Goal: Browse casually: Explore the website without a specific task or goal

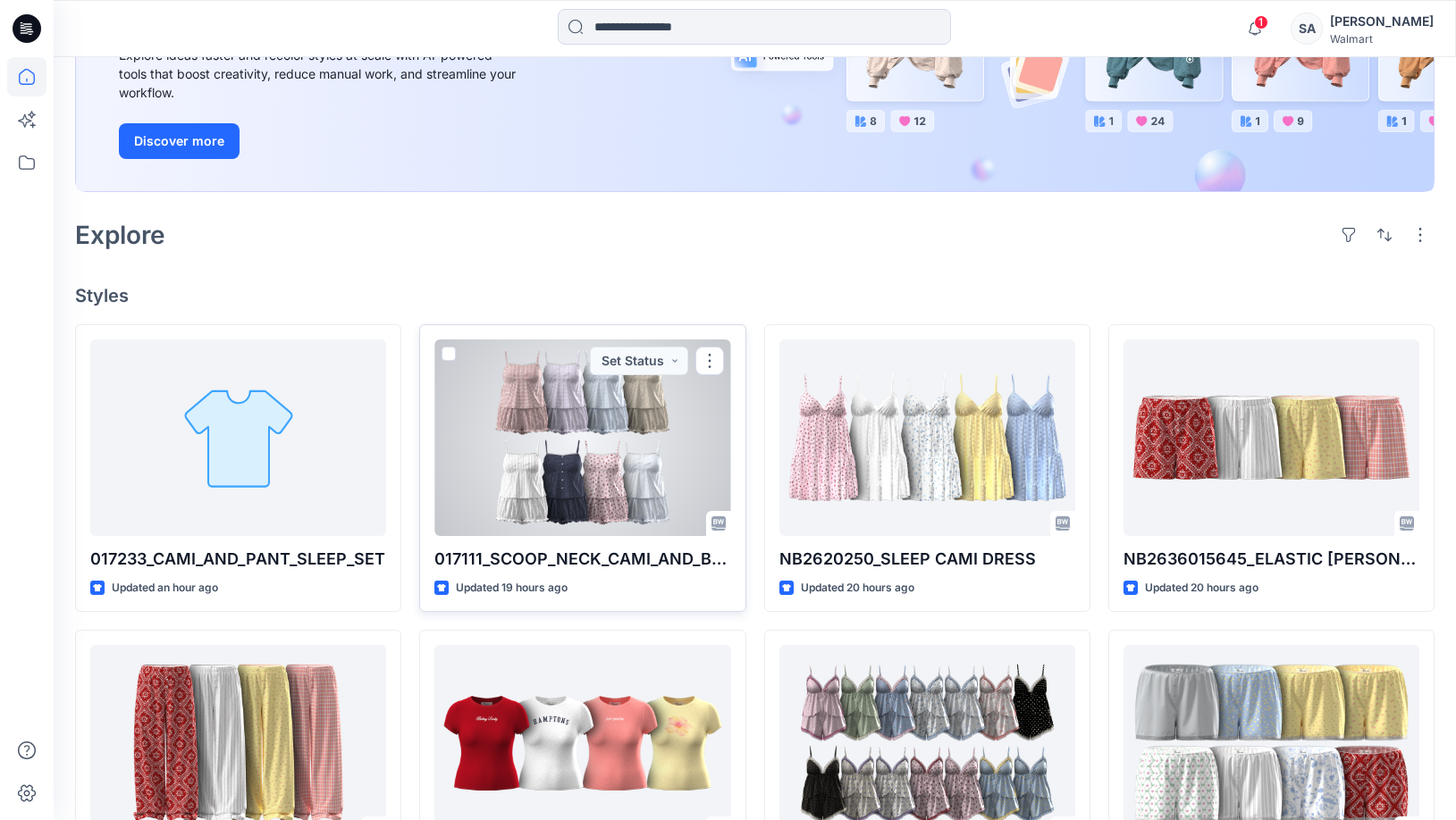
scroll to position [357, 0]
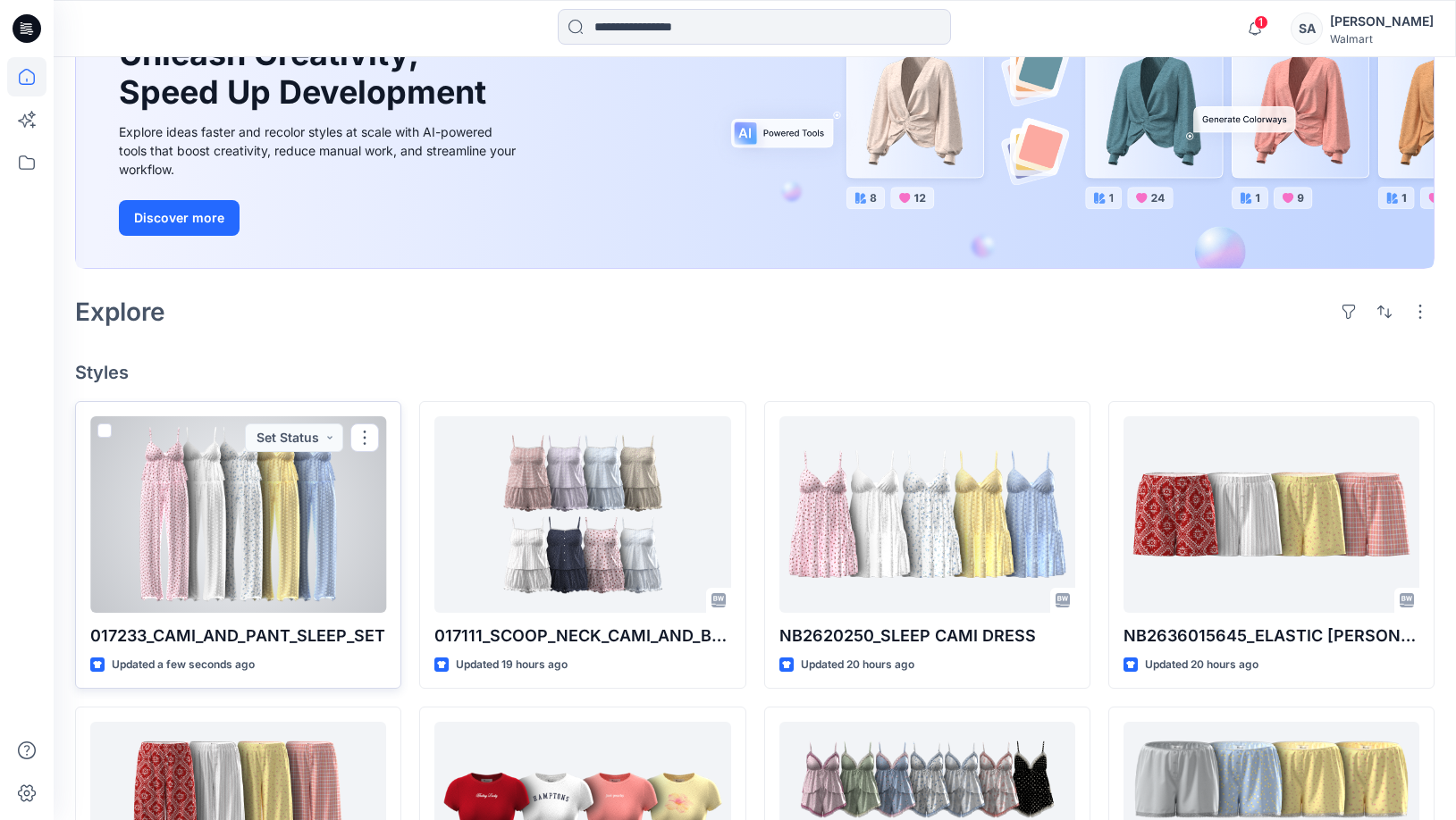
scroll to position [268, 0]
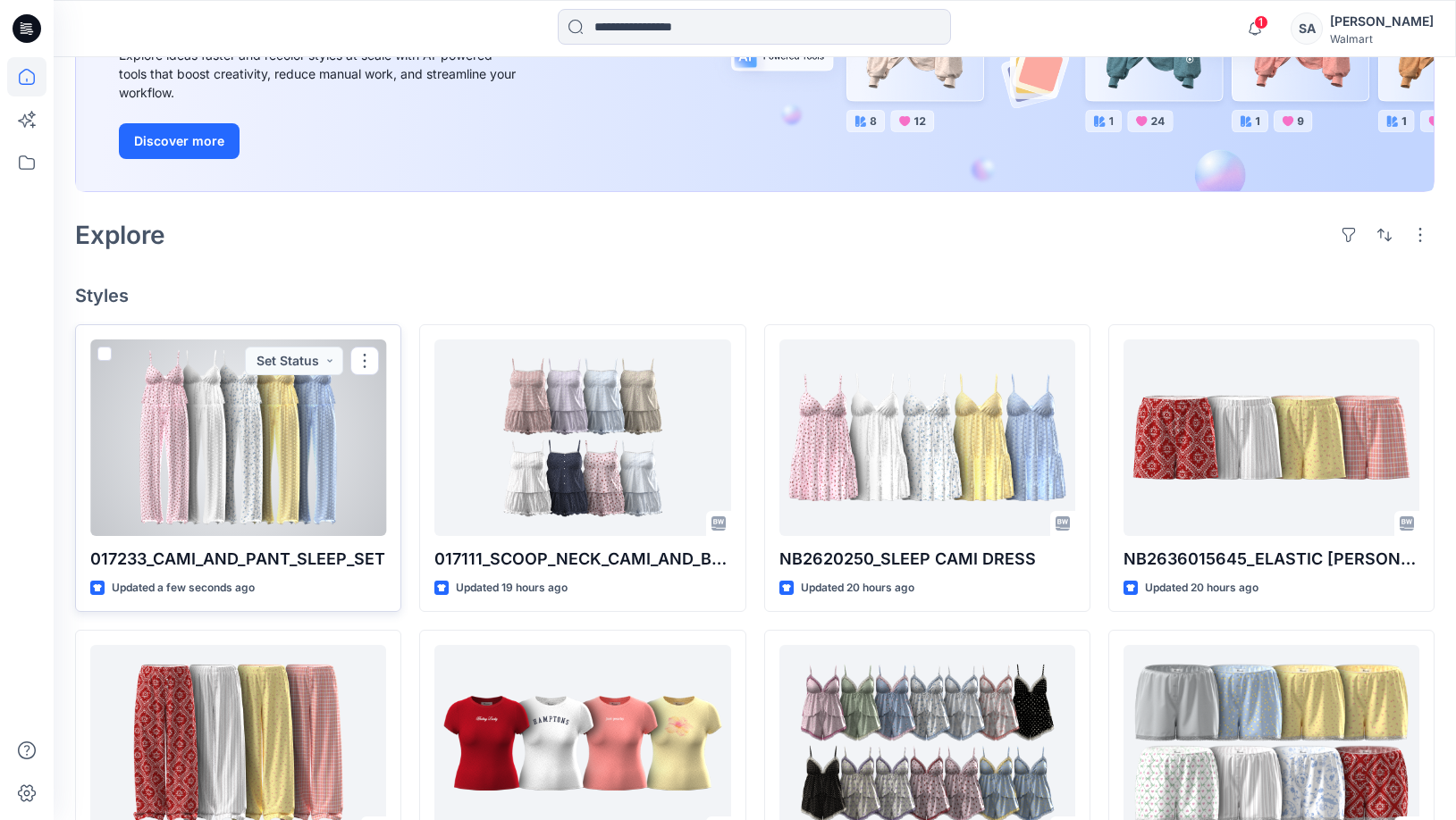
click at [303, 483] on div at bounding box center [238, 438] width 296 height 196
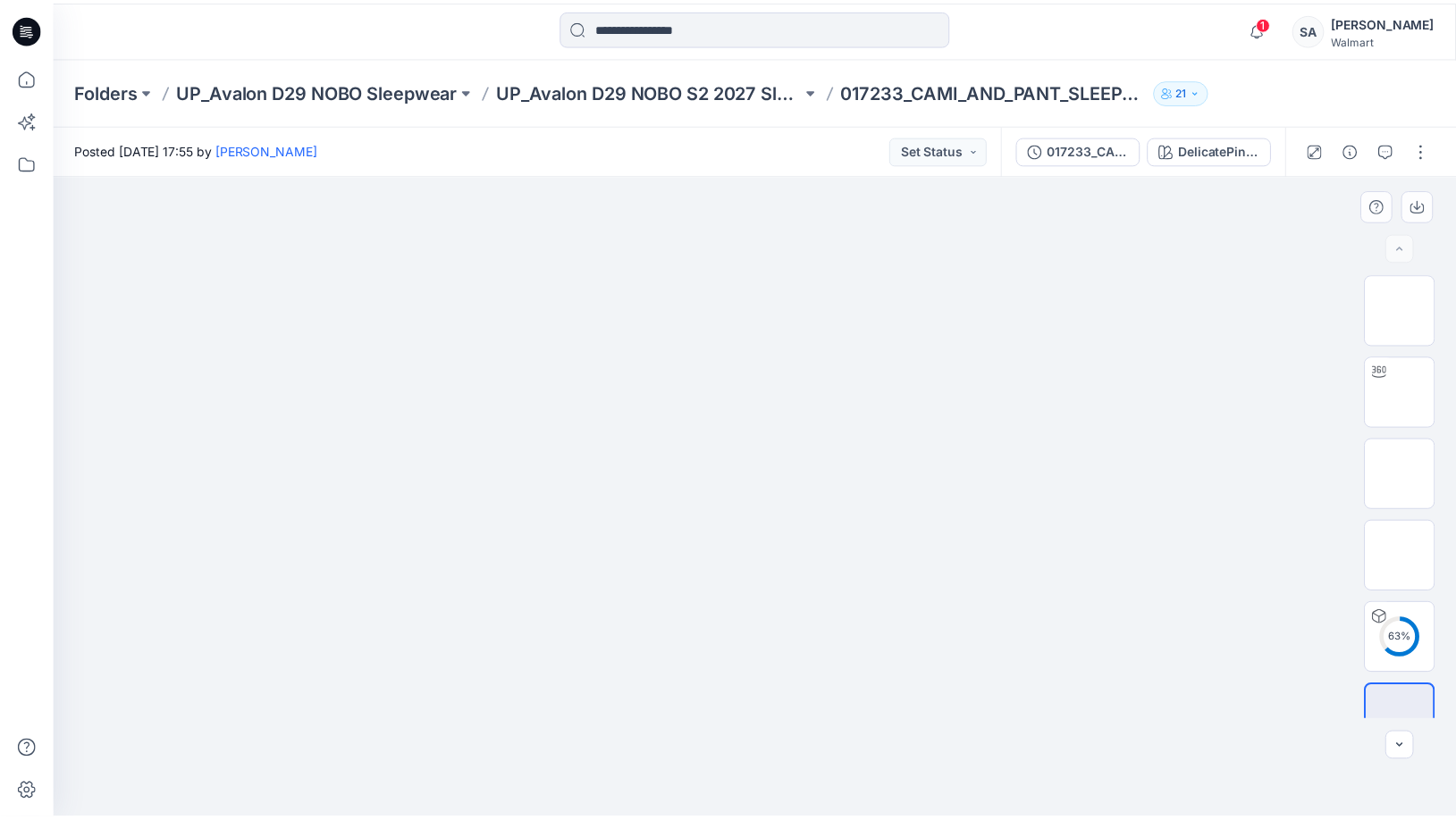
scroll to position [36, 0]
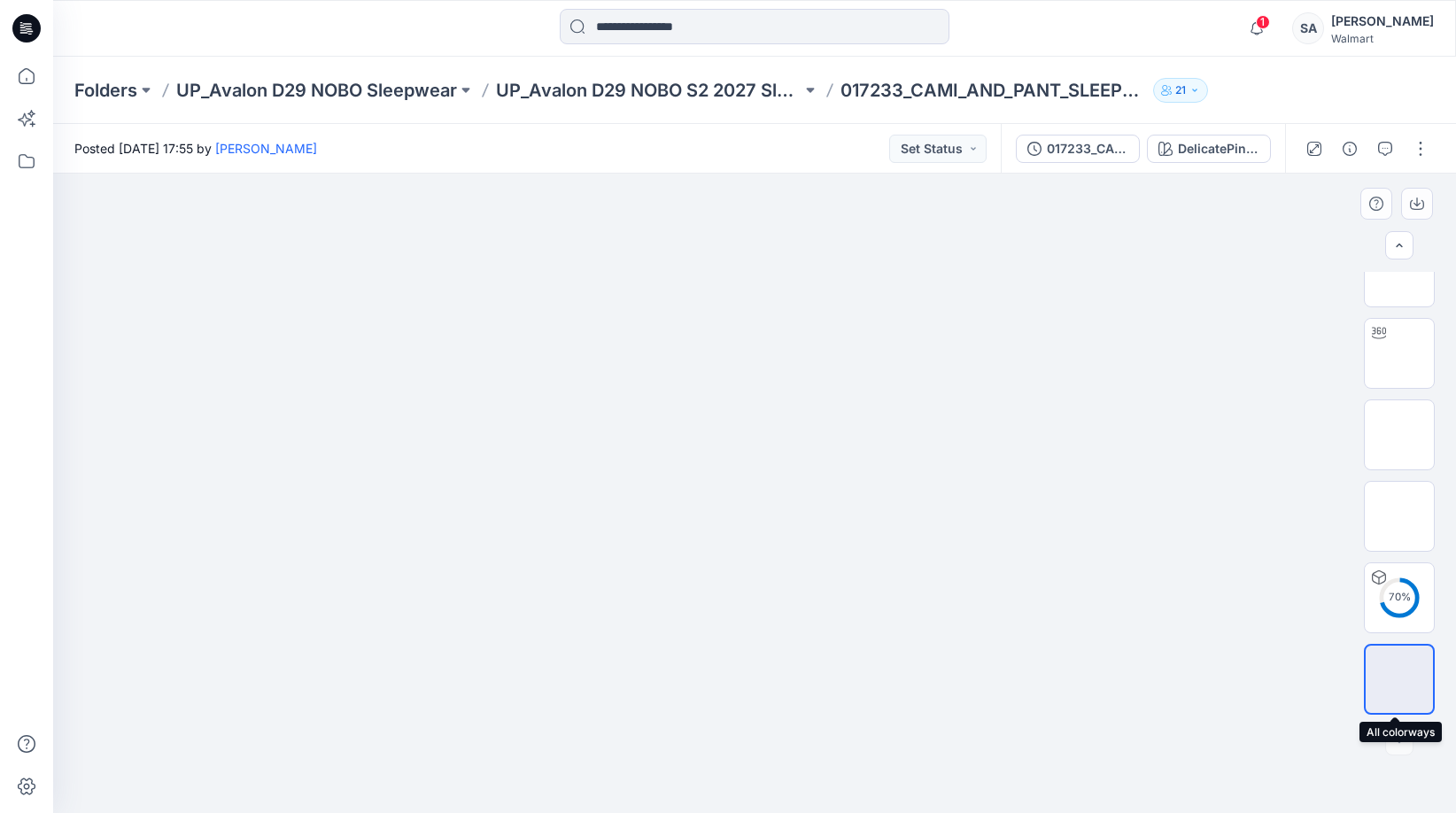
click at [1399, 680] on img at bounding box center [1399, 680] width 0 height 0
click at [1270, 25] on span "1" at bounding box center [1262, 22] width 14 height 14
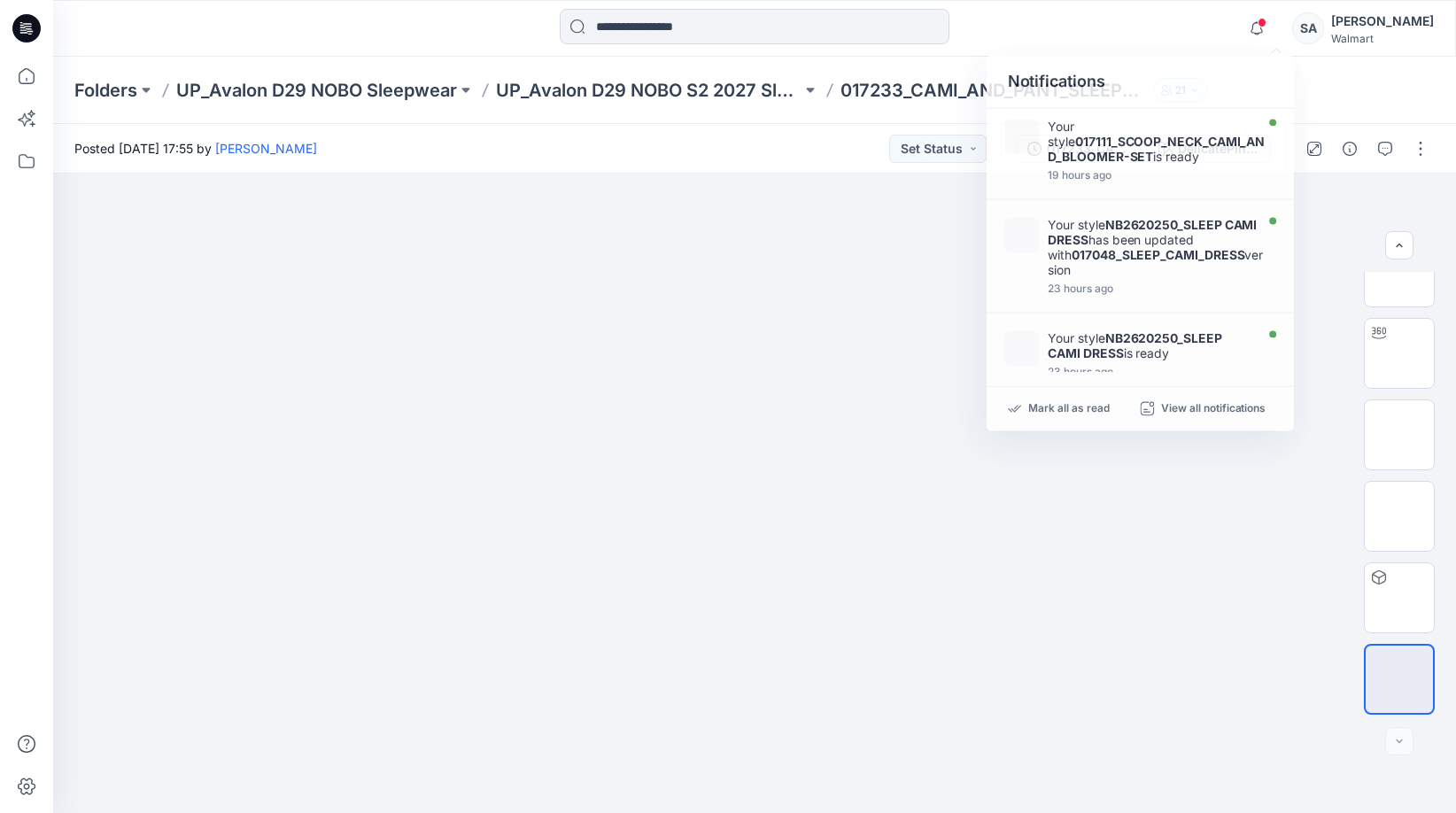
click at [1165, 42] on div "Notifications Your style 017111_SCOOP_NECK_CAMI_AND_BLOOMER-SET is ready 19 hou…" at bounding box center [753, 27] width 1402 height 39
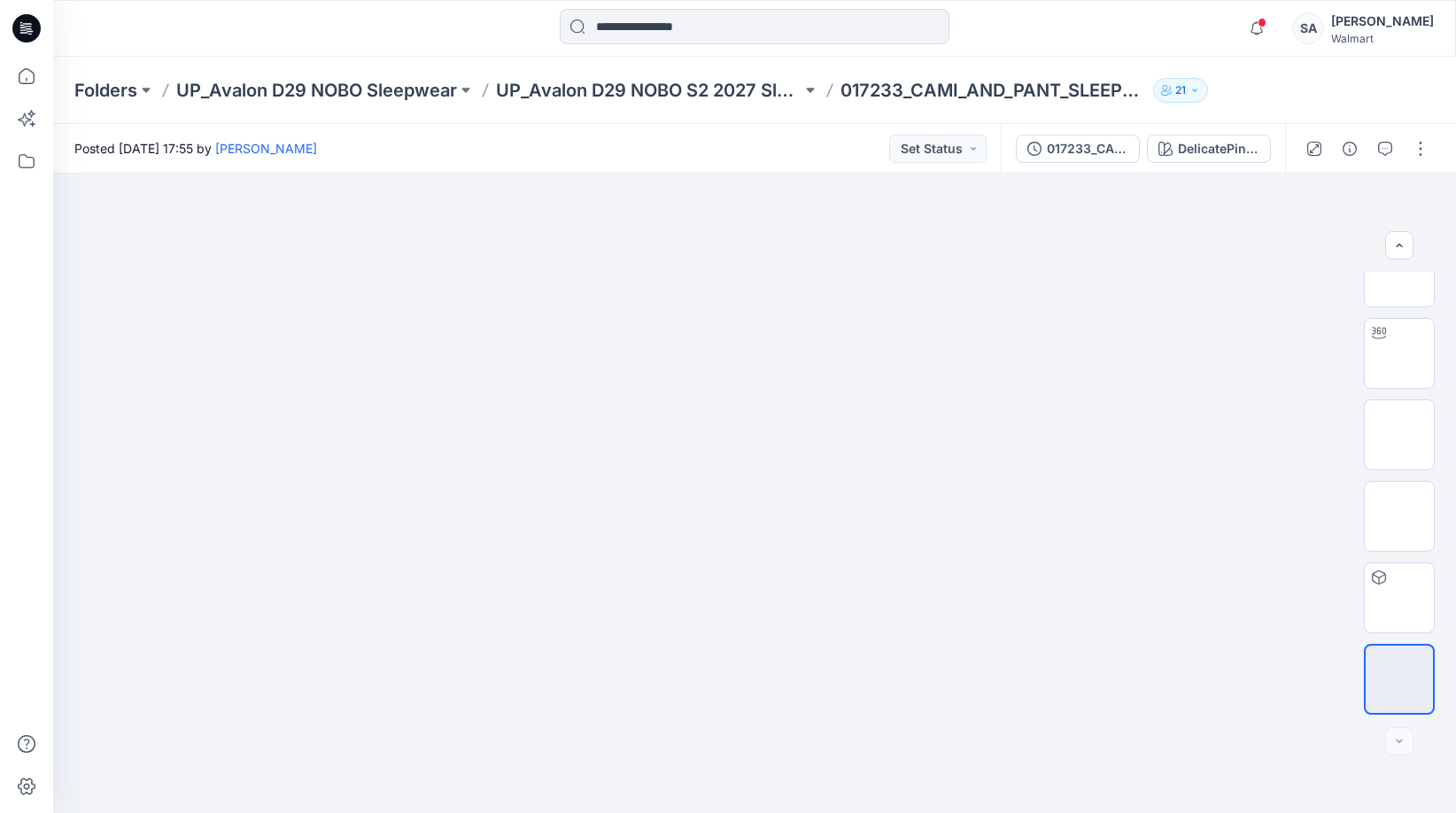
click at [27, 28] on icon at bounding box center [29, 28] width 8 height 1
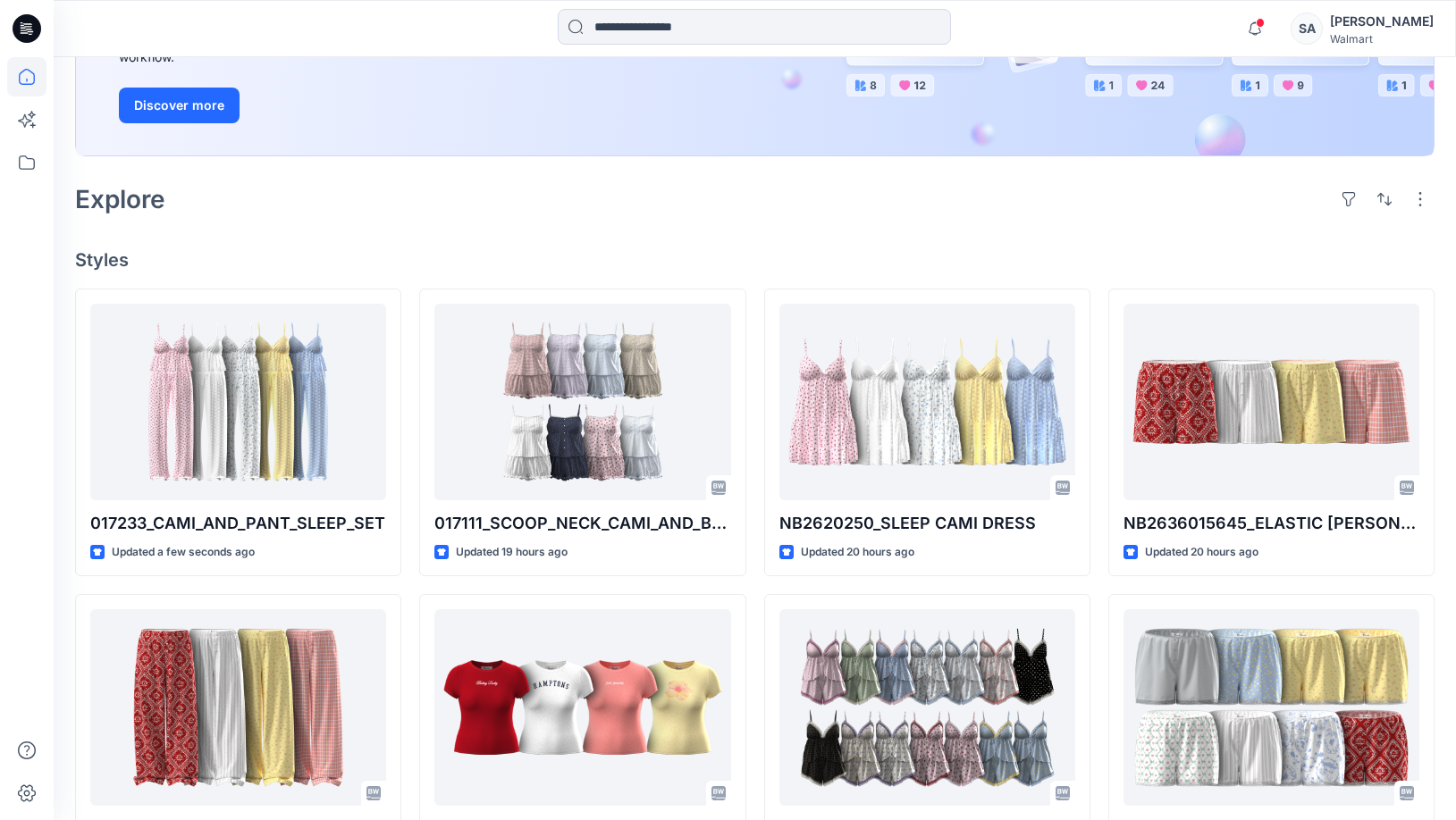
scroll to position [268, 0]
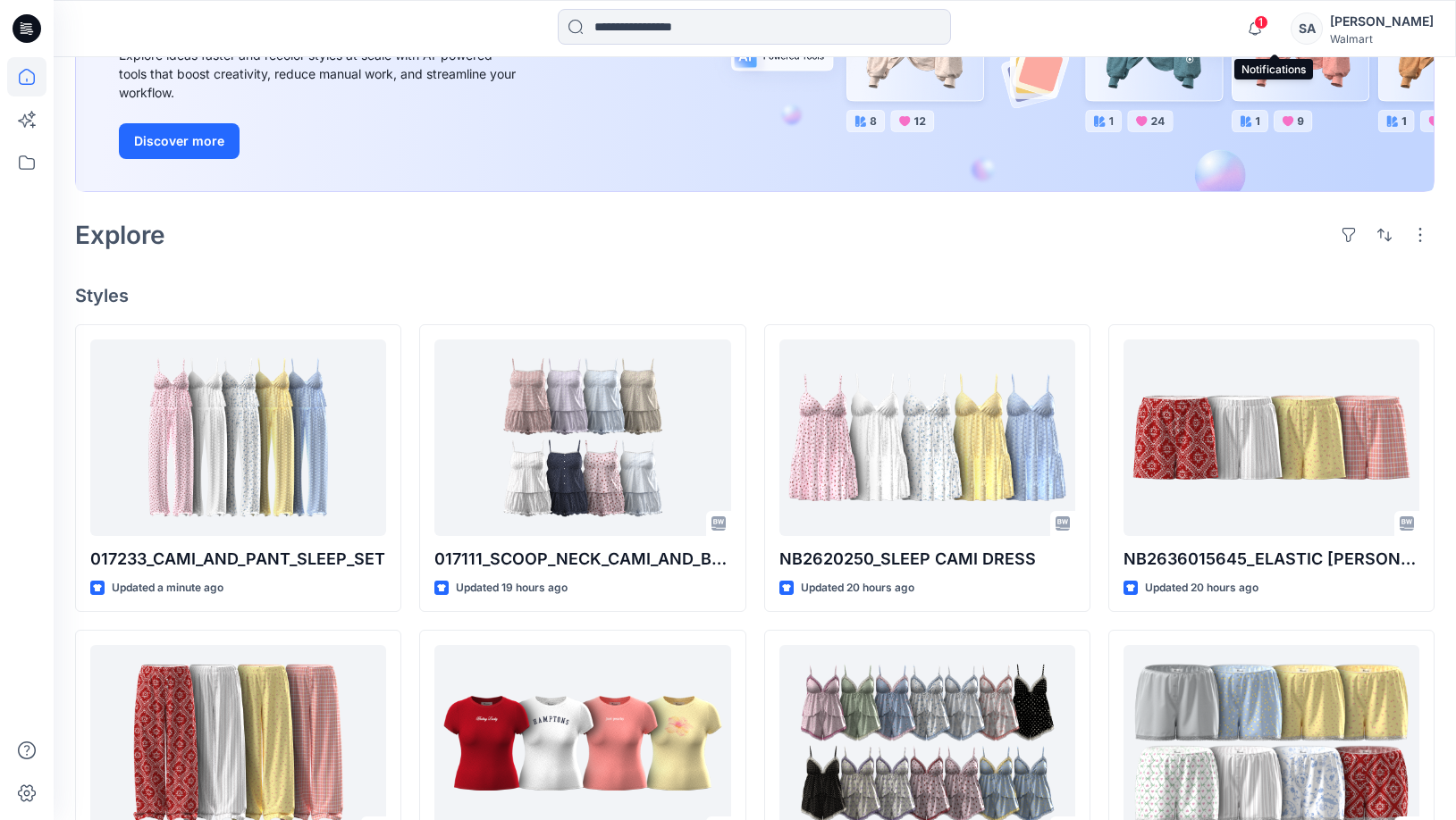
click at [1268, 28] on span "1" at bounding box center [1261, 22] width 14 height 14
click at [1219, 24] on div "Notifications Your style 017233_CAMI_AND_PANT_SLEEP_SET is ready 1 minutes ago …" at bounding box center [754, 28] width 1402 height 39
